Goal: Navigation & Orientation: Find specific page/section

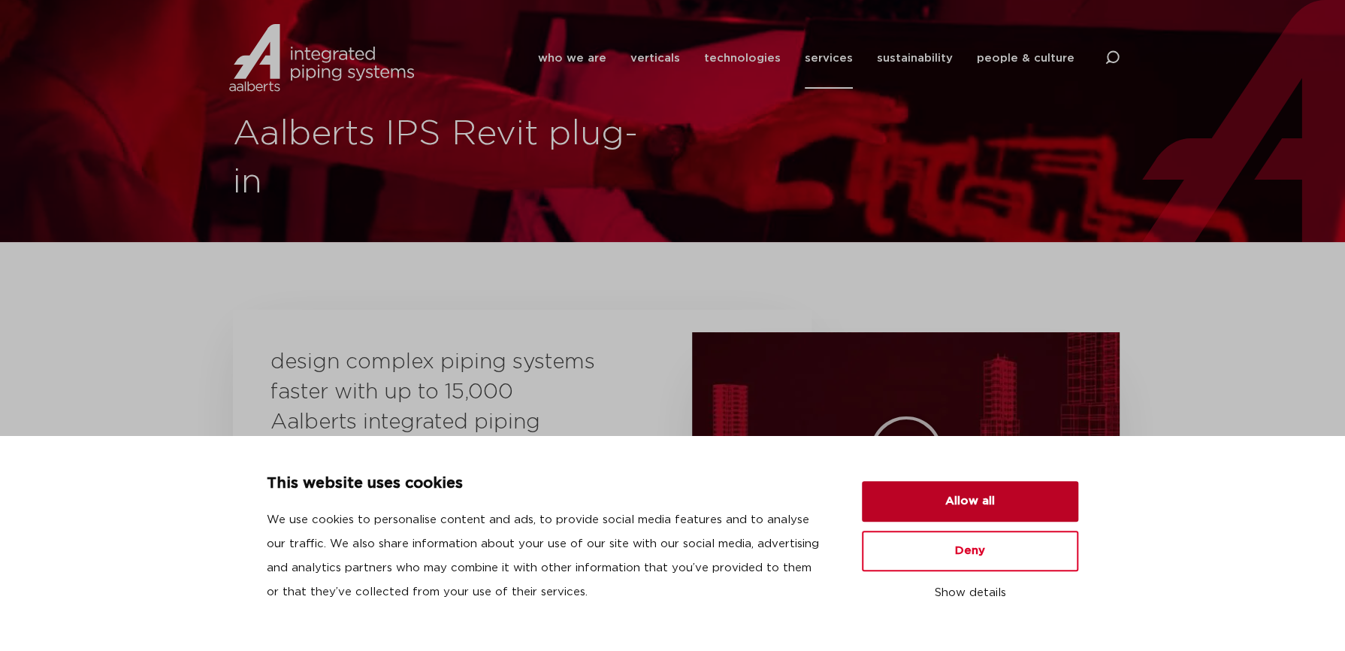
click at [977, 513] on button "Allow all" at bounding box center [970, 501] width 216 height 41
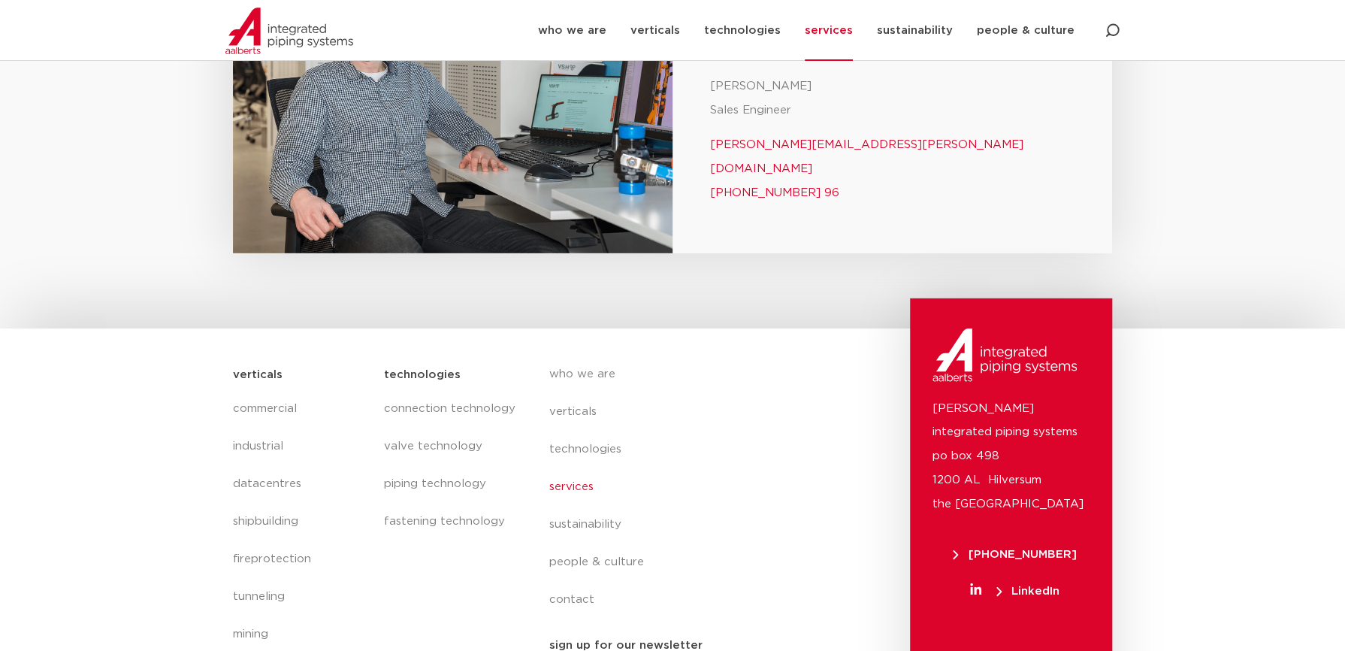
scroll to position [2774, 0]
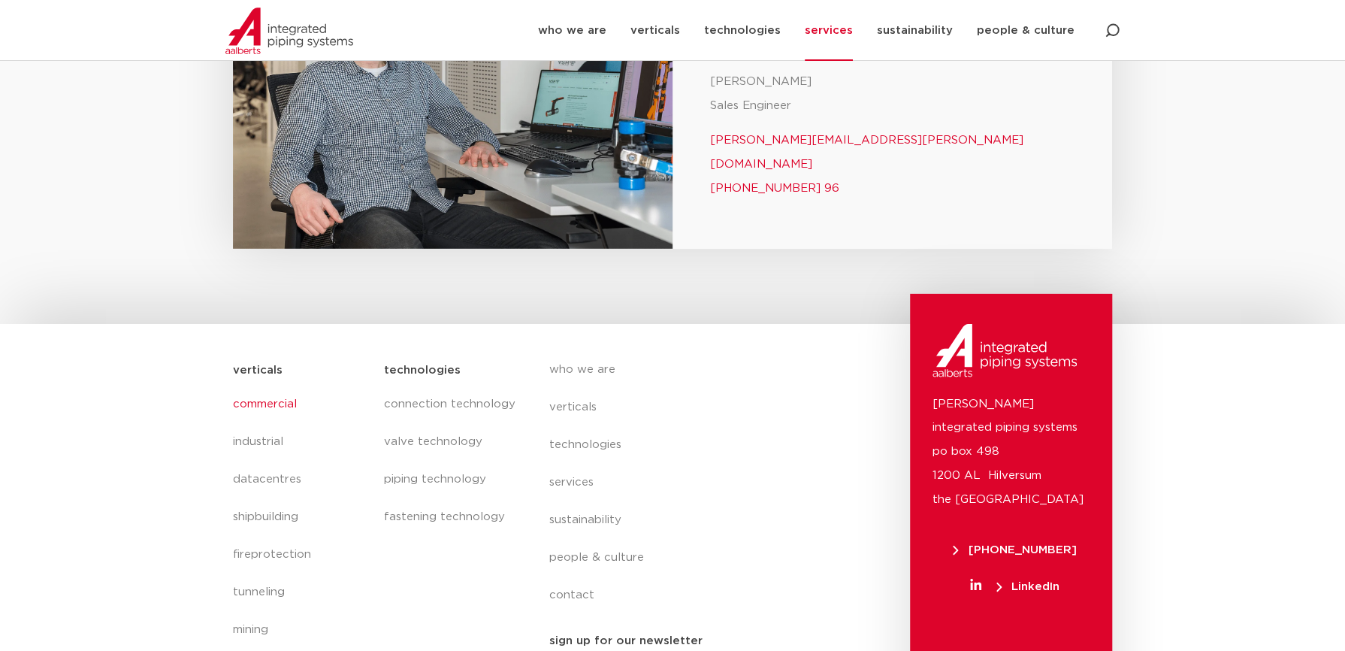
click at [287, 385] on link "commercial" at bounding box center [301, 404] width 136 height 38
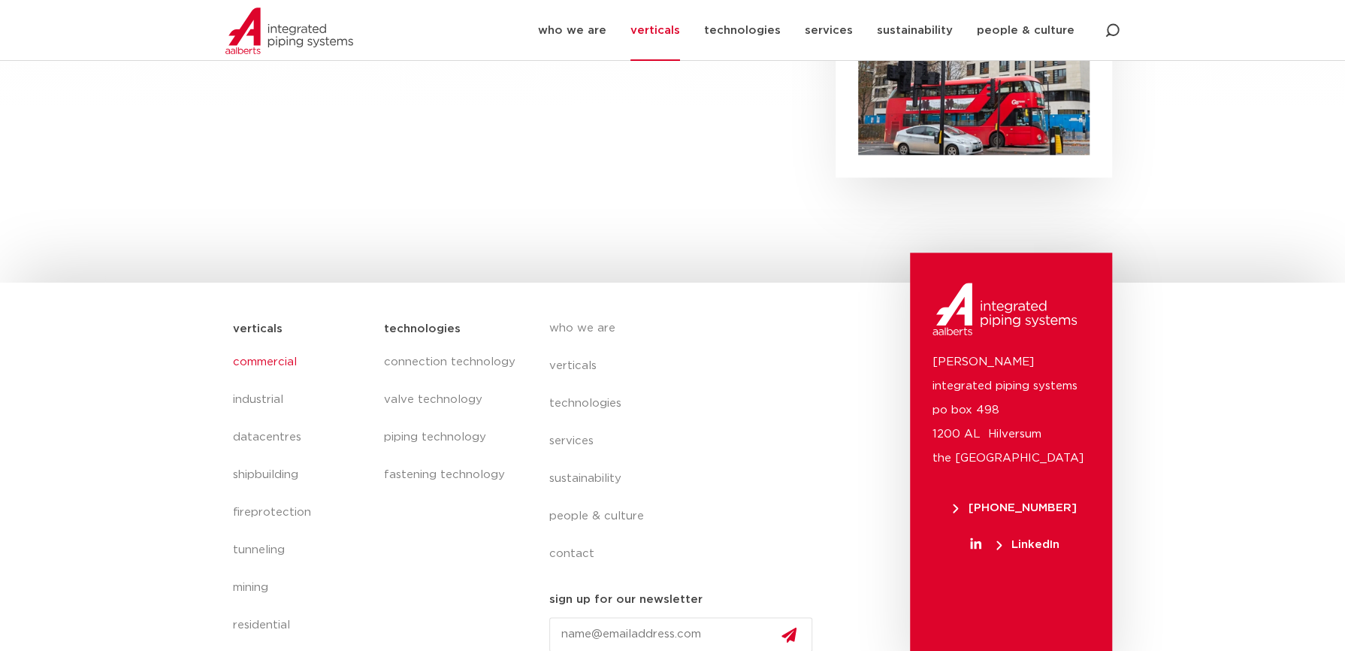
scroll to position [951, 0]
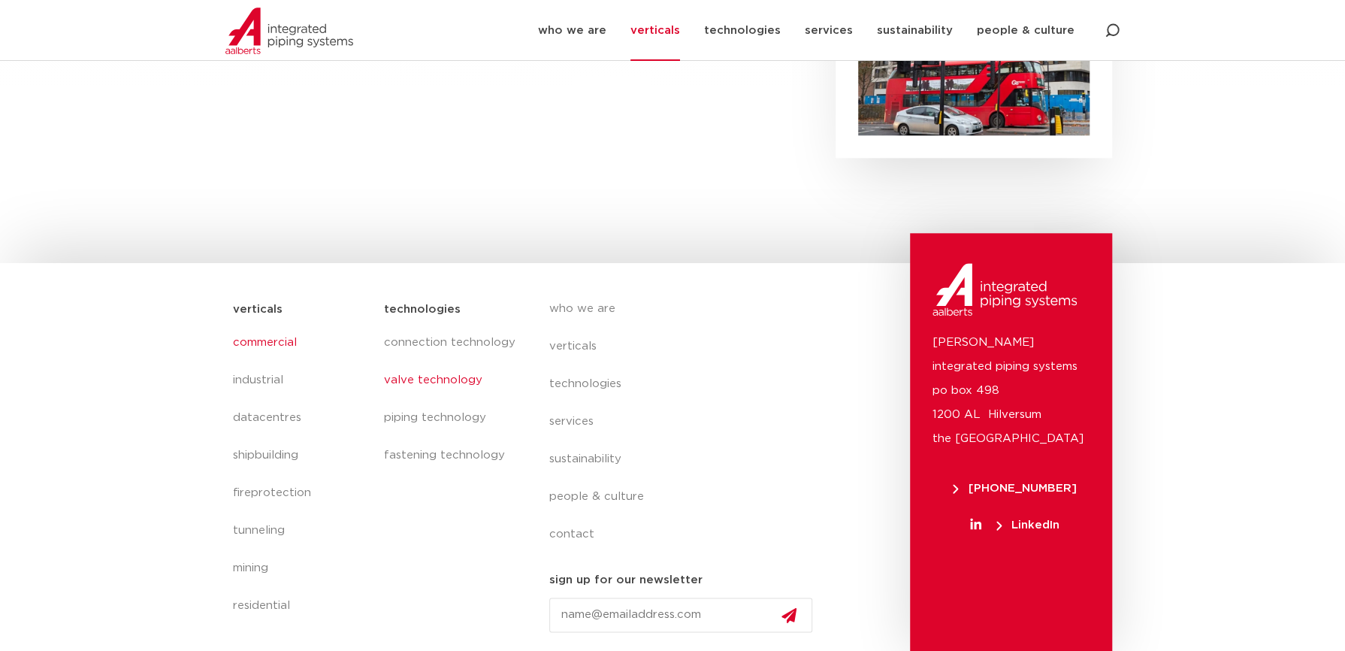
click at [441, 380] on link "valve technology" at bounding box center [451, 380] width 135 height 38
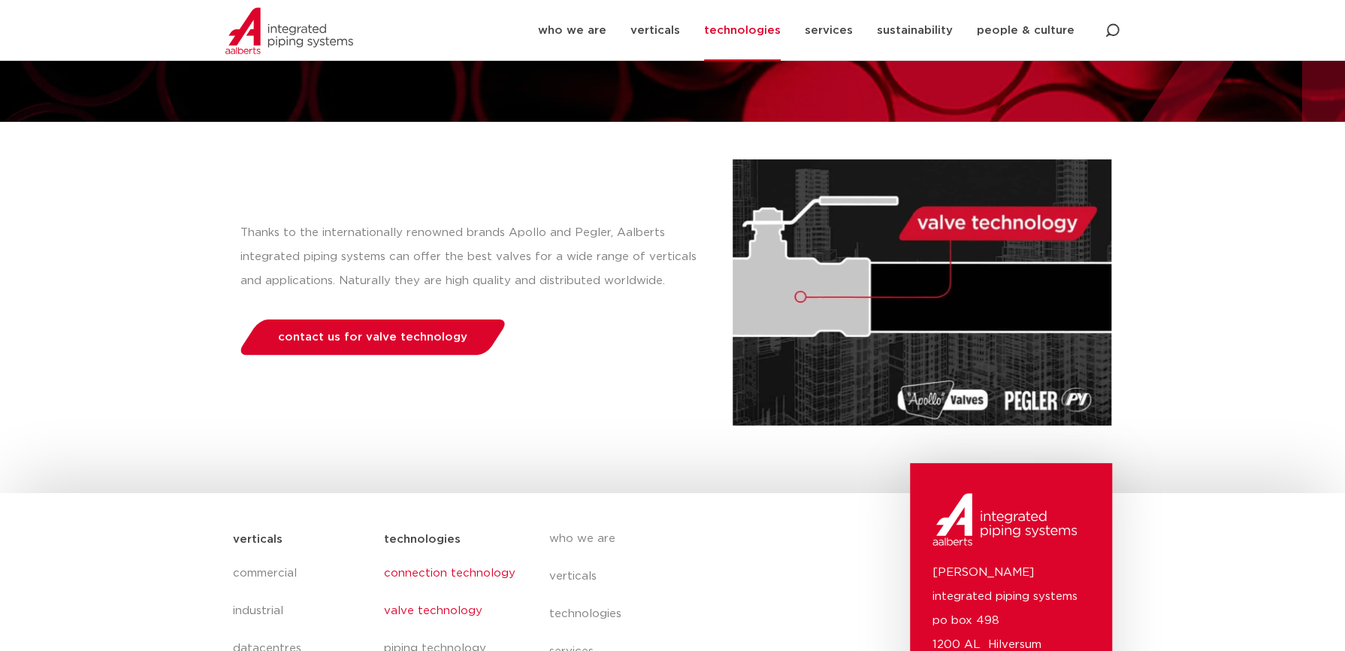
scroll to position [101, 0]
